Goal: Subscribe to service/newsletter

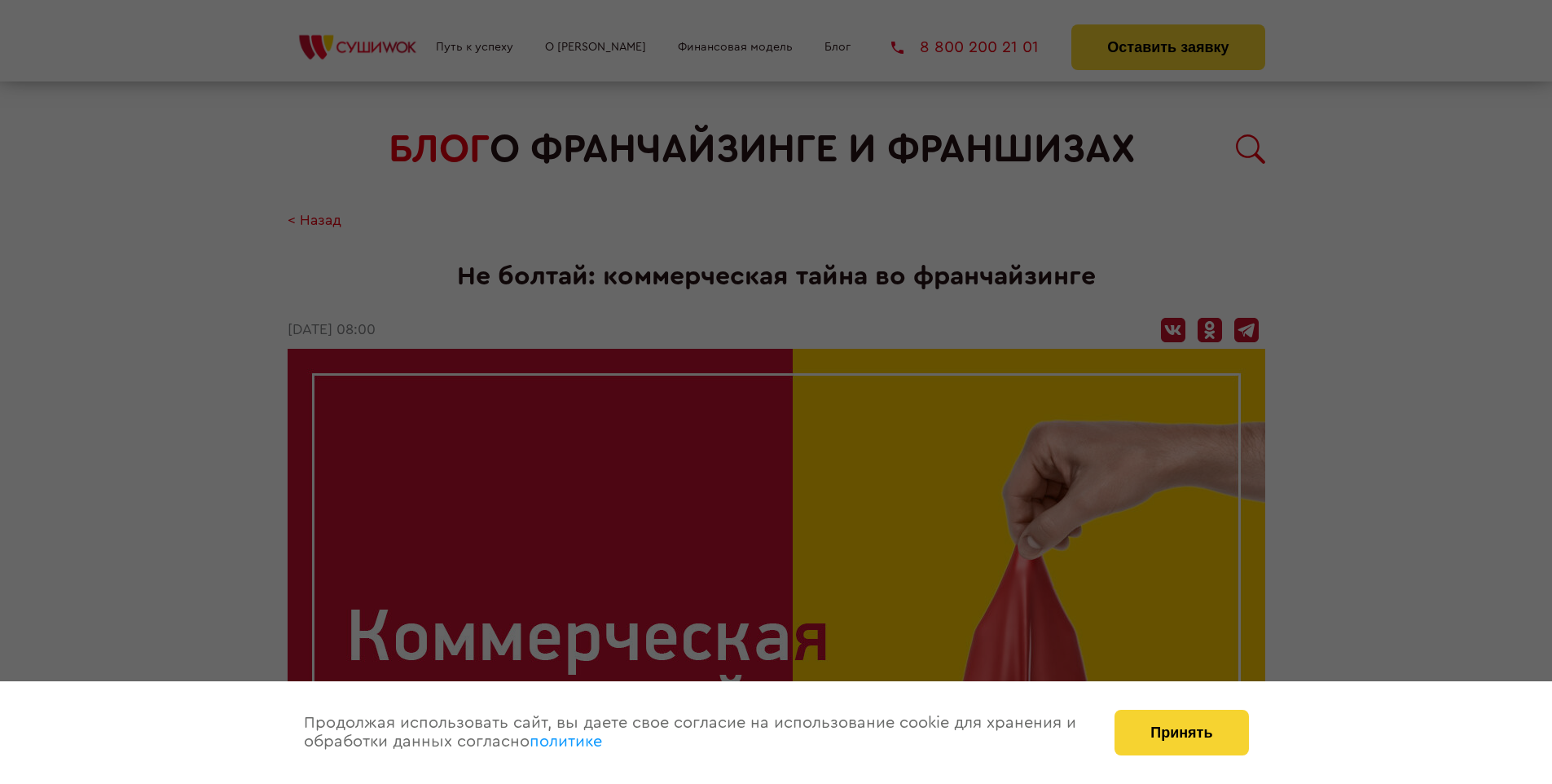
scroll to position [1791, 0]
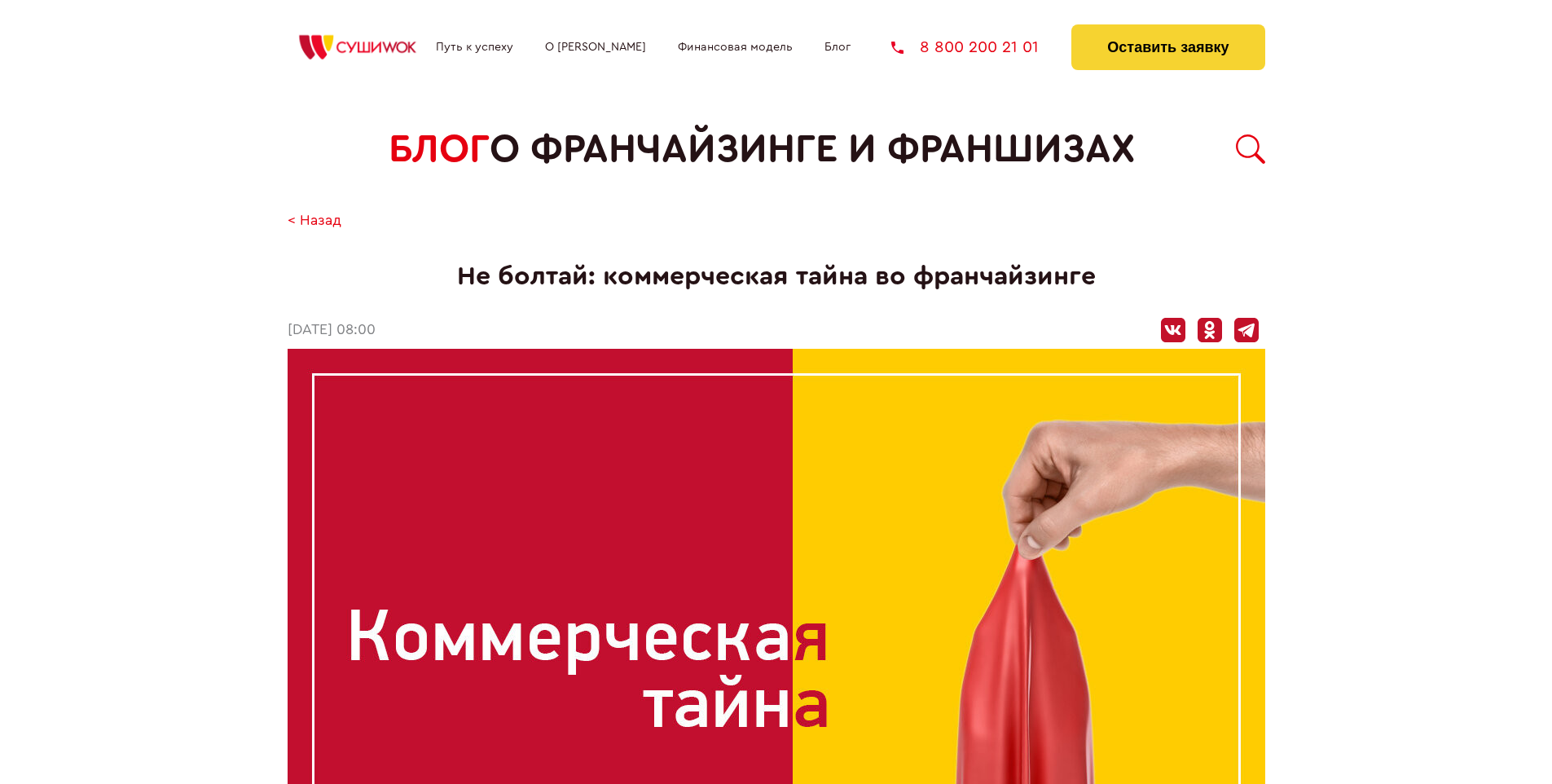
scroll to position [1555, 0]
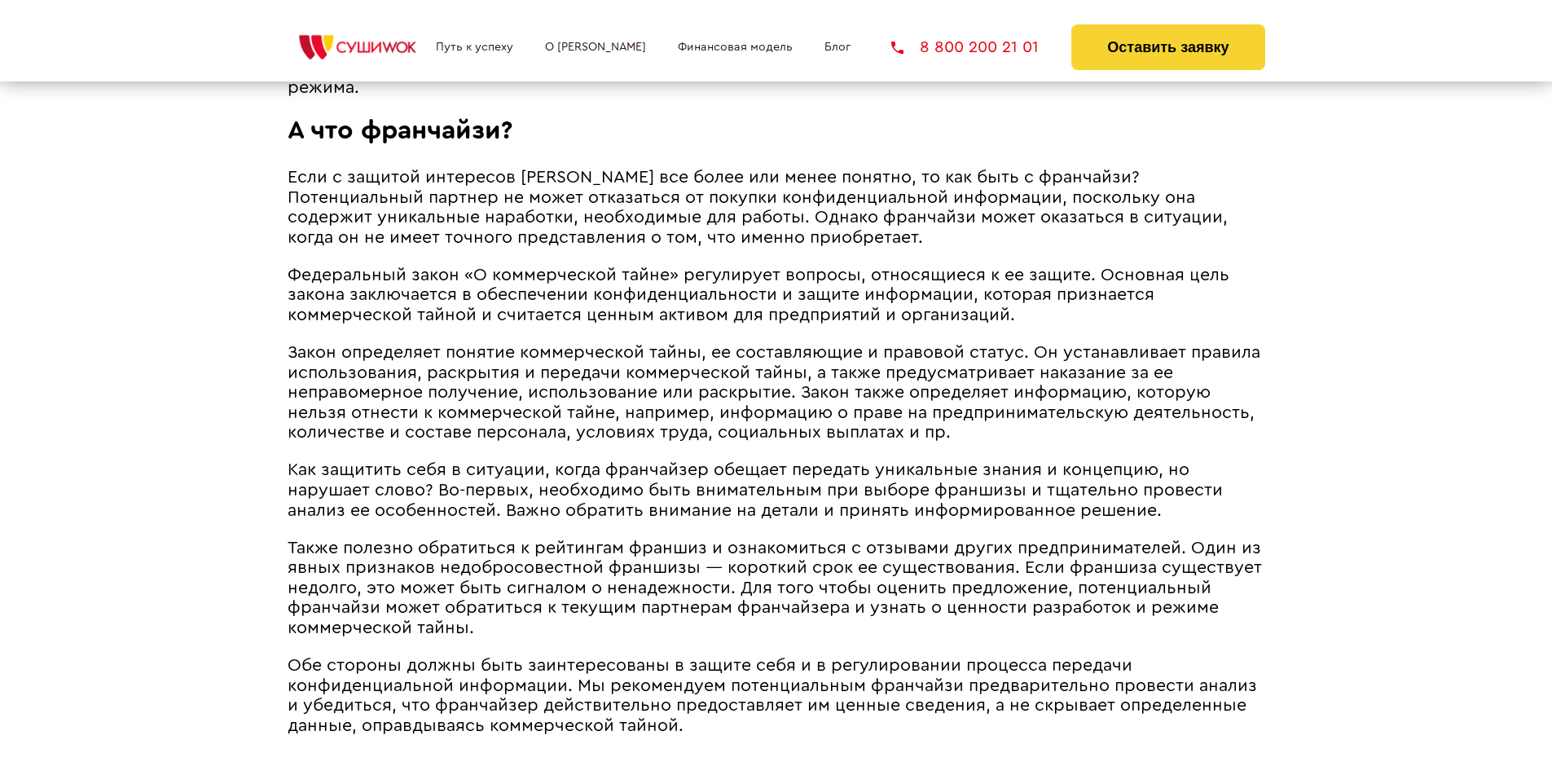
click at [770, 347] on span "Закон определяет понятие коммерческой тайны, ее составляющие и правовой статус.…" at bounding box center [774, 392] width 973 height 97
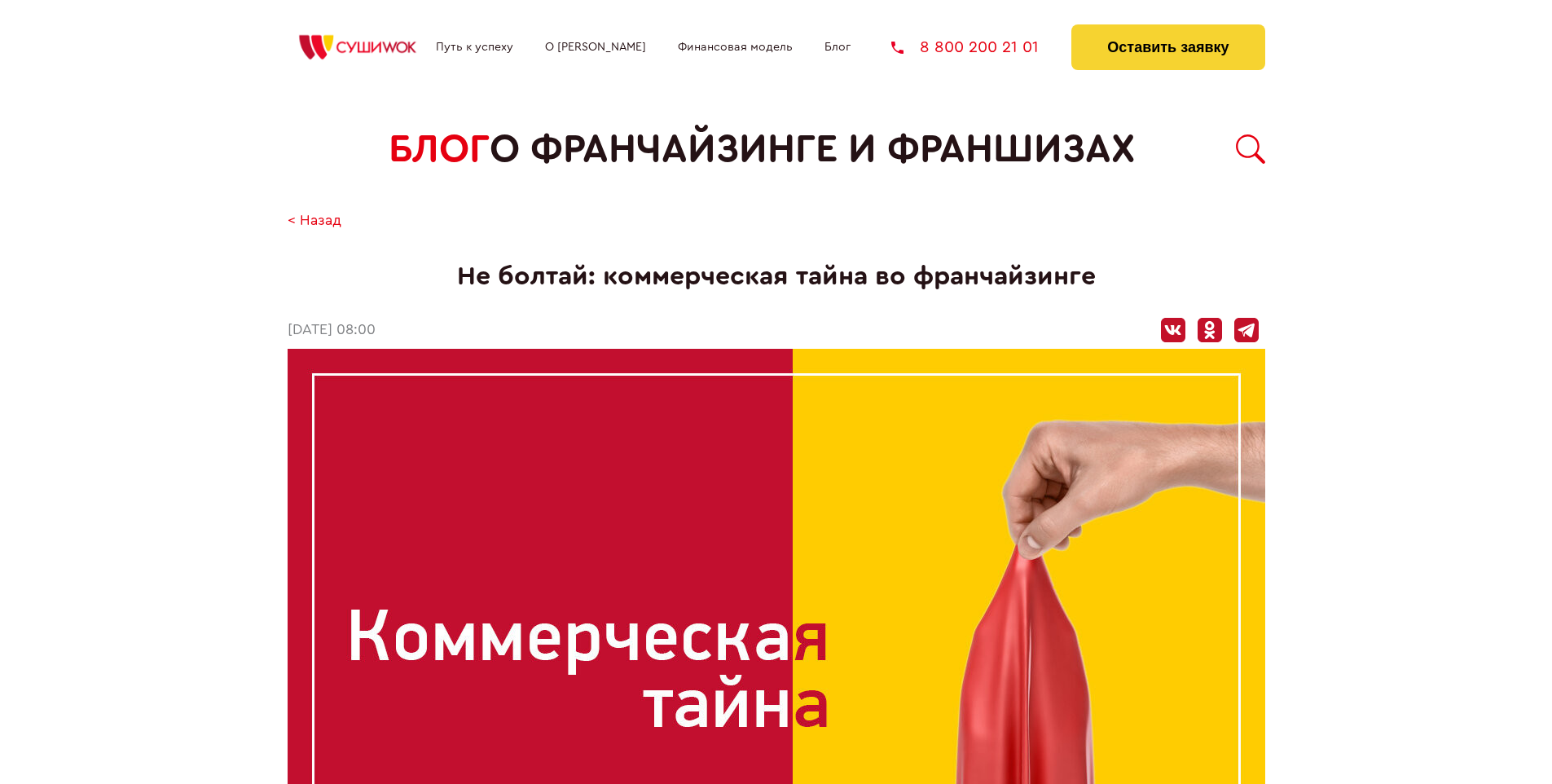
scroll to position [1791, 0]
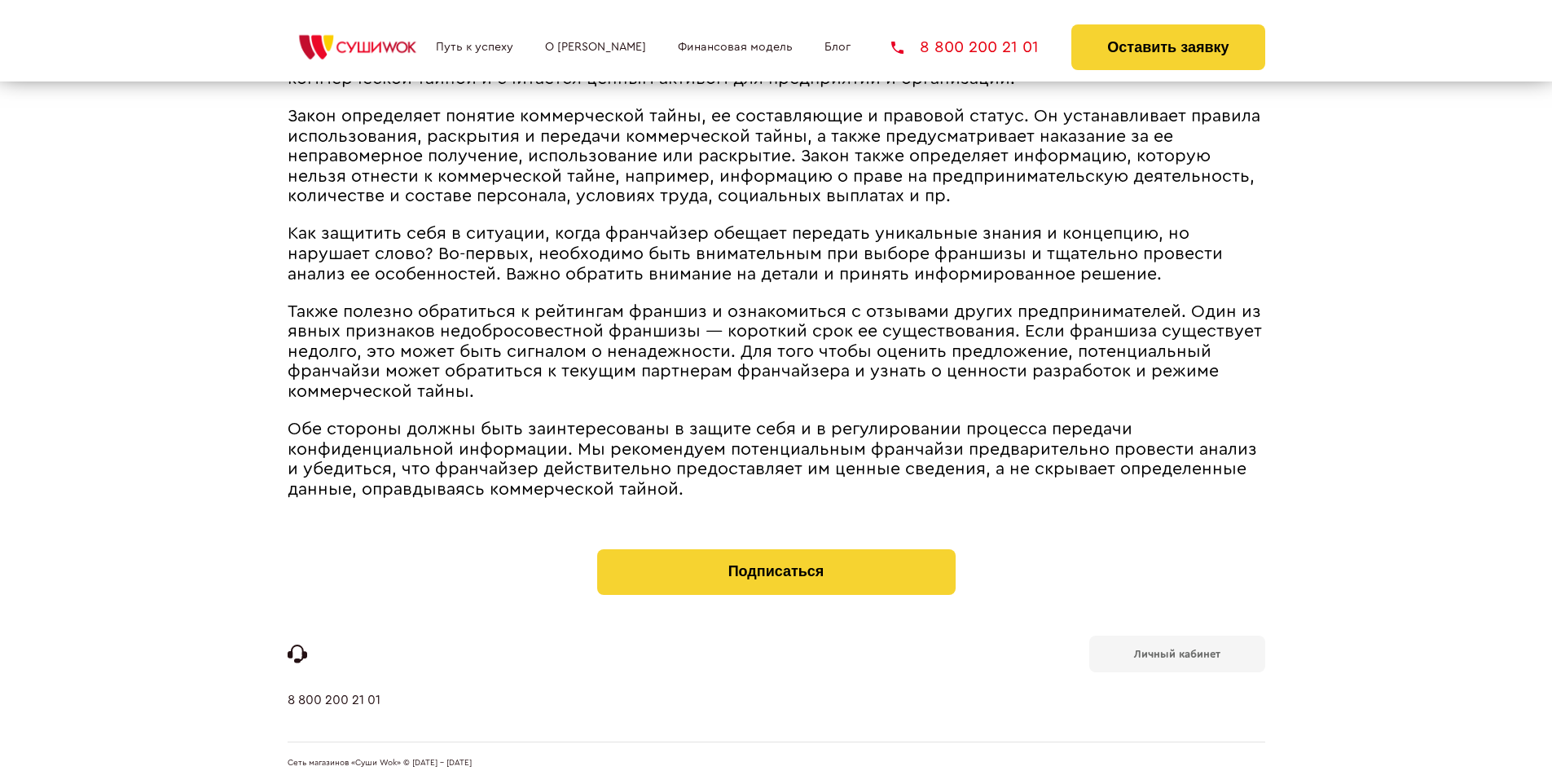
click at [1177, 652] on b "Личный кабинет" at bounding box center [1177, 654] width 86 height 11
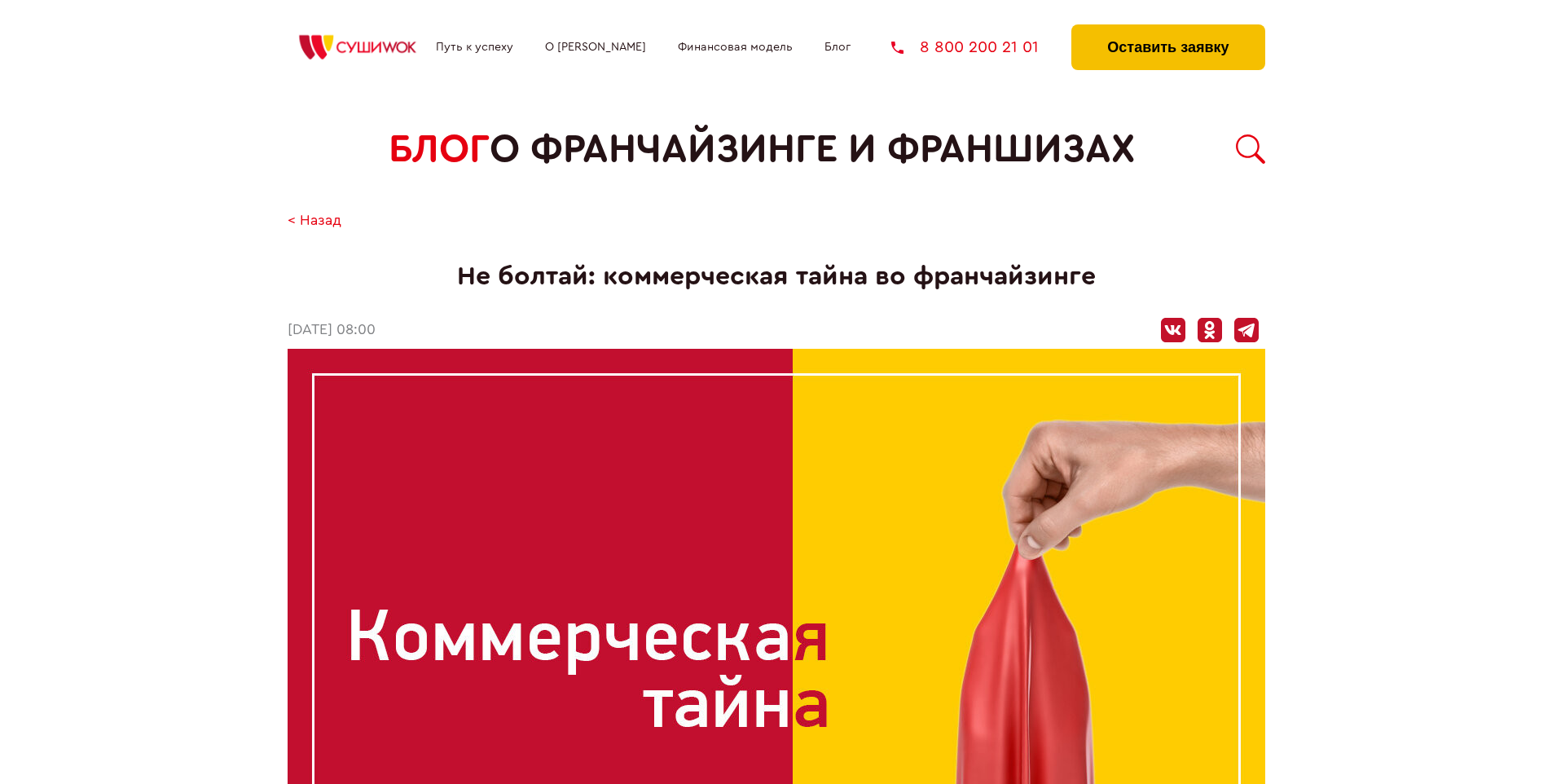
click at [1168, 29] on button "Оставить заявку" at bounding box center [1168, 47] width 193 height 46
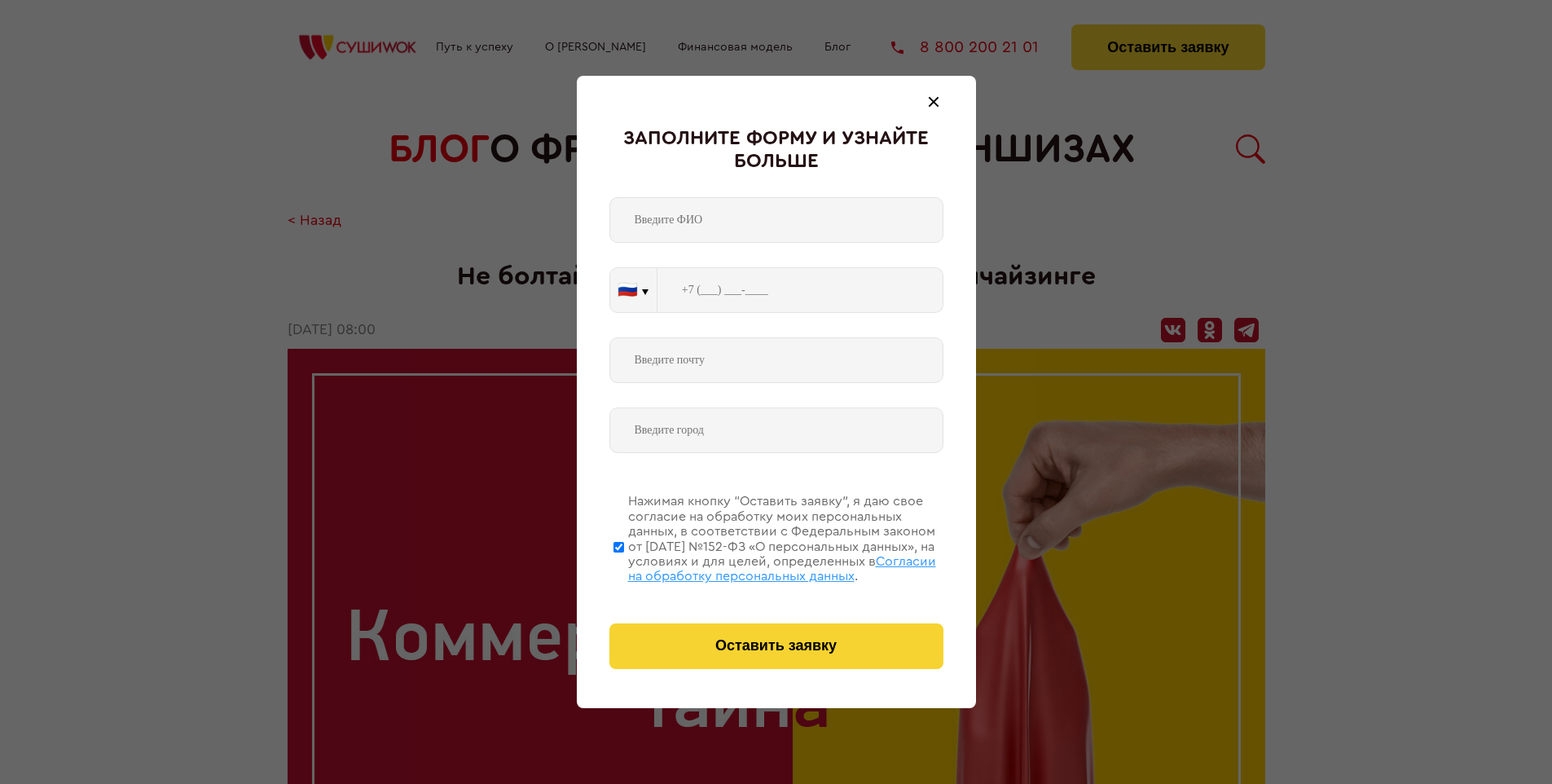
click at [755, 566] on span "Согласии на обработку персональных данных" at bounding box center [782, 569] width 308 height 28
click at [624, 566] on input "Нажимая кнопку “Оставить заявку”, я даю свое согласие на обработку моих персона…" at bounding box center [619, 547] width 11 height 130
checkbox input "false"
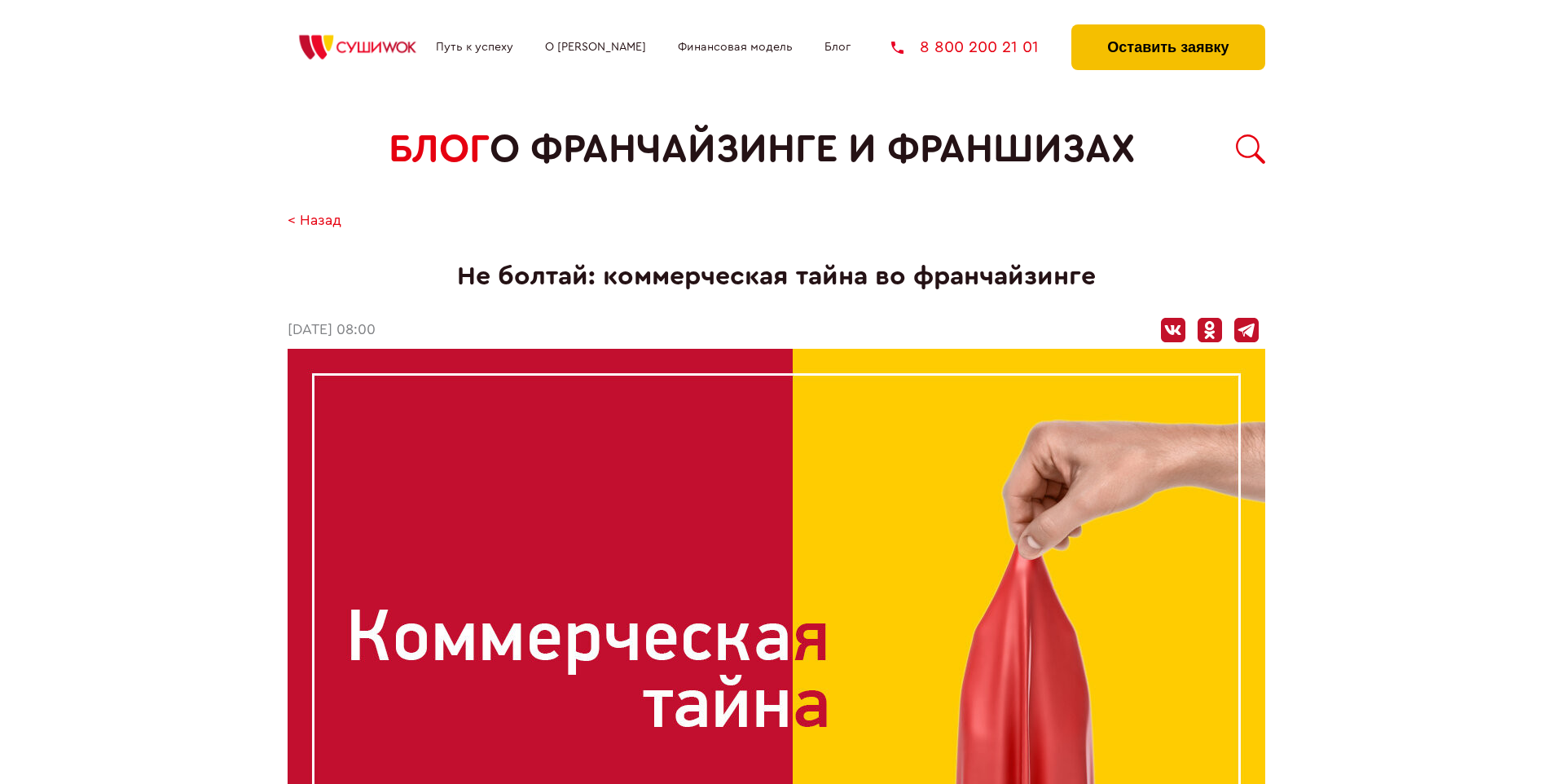
click at [1168, 29] on button "Оставить заявку" at bounding box center [1168, 47] width 193 height 46
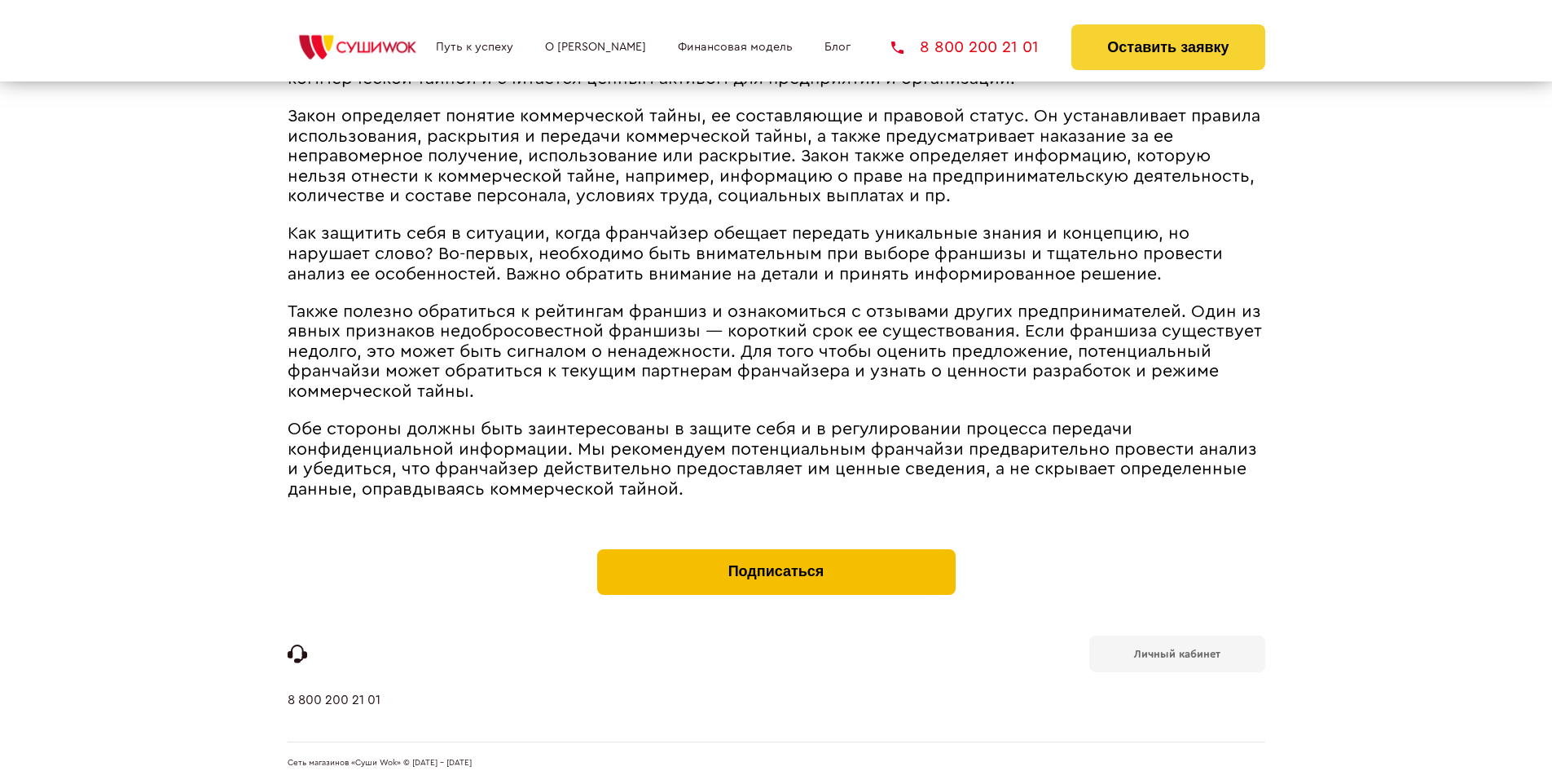
click at [776, 553] on button "Подписаться" at bounding box center [776, 572] width 359 height 46
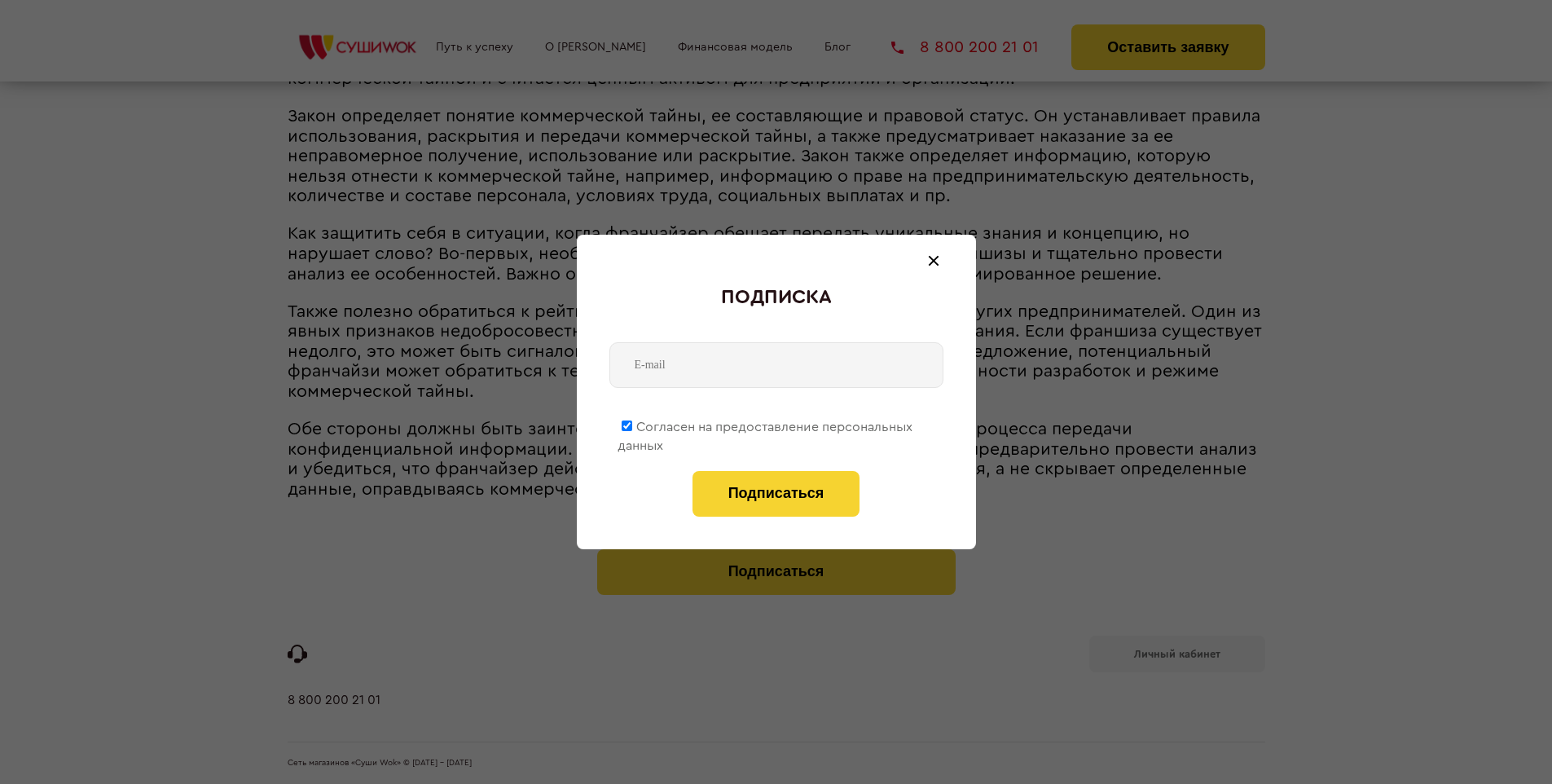
click at [766, 424] on span "Согласен на предоставление персональных данных" at bounding box center [765, 436] width 295 height 32
click at [632, 424] on input "Согласен на предоставление персональных данных" at bounding box center [627, 425] width 11 height 11
checkbox input "false"
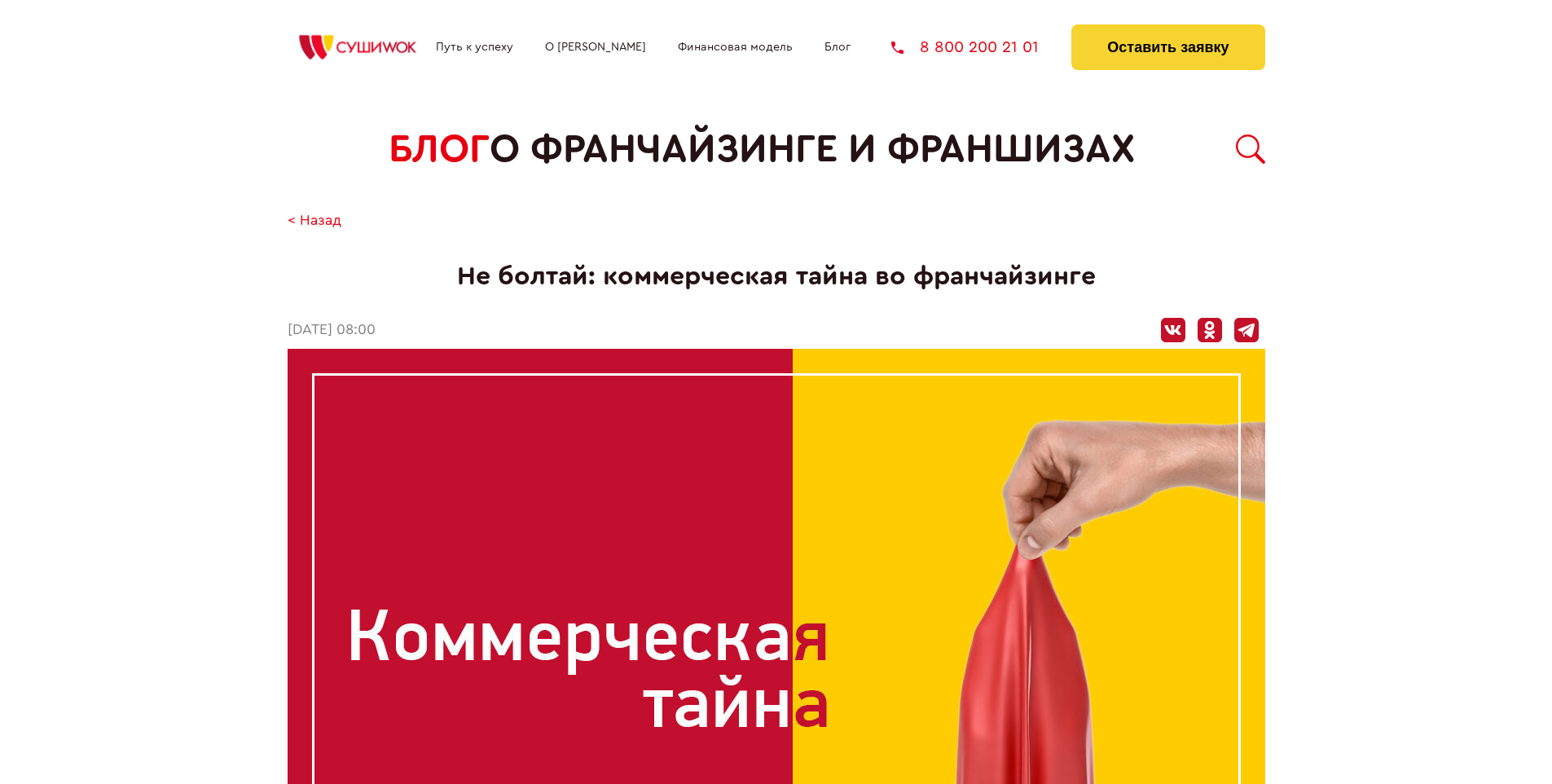
scroll to position [1791, 0]
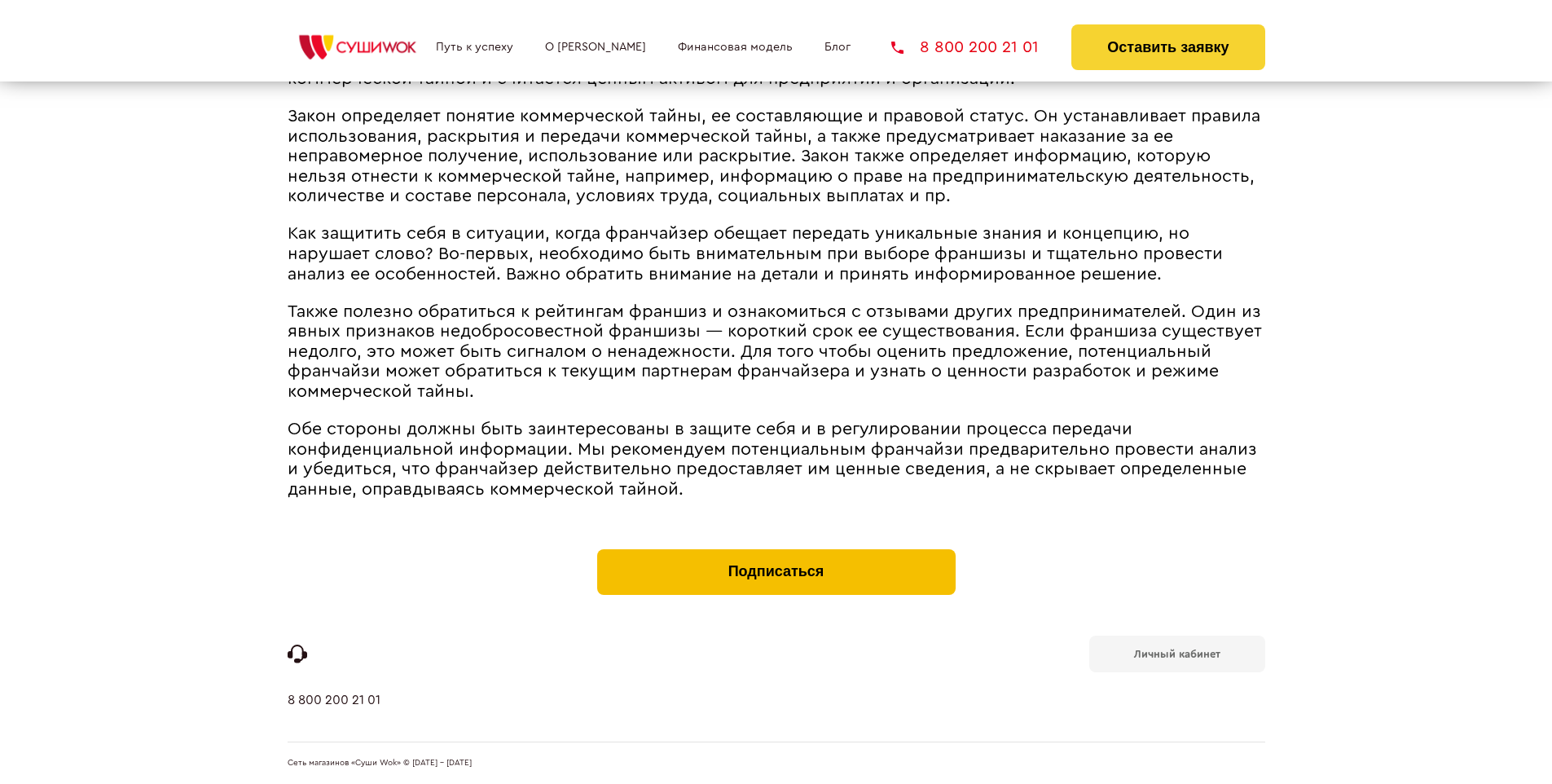
click at [776, 553] on button "Подписаться" at bounding box center [776, 572] width 359 height 46
